Goal: Find contact information: Find contact information

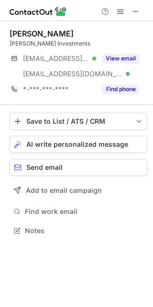
scroll to position [224, 153]
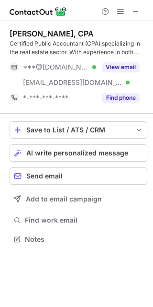
scroll to position [232, 153]
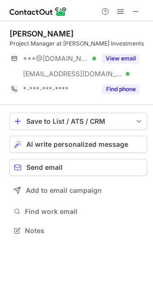
scroll to position [224, 153]
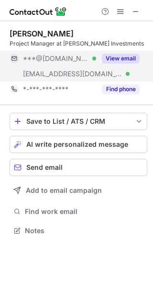
click at [86, 62] on div "***@[DOMAIN_NAME] Verified" at bounding box center [59, 58] width 73 height 9
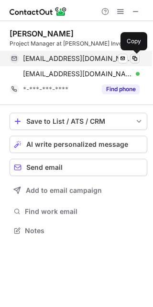
click at [138, 55] on span at bounding box center [135, 59] width 8 height 8
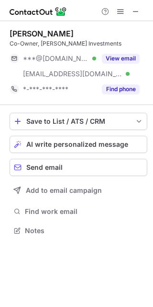
scroll to position [224, 153]
